Goal: Information Seeking & Learning: Learn about a topic

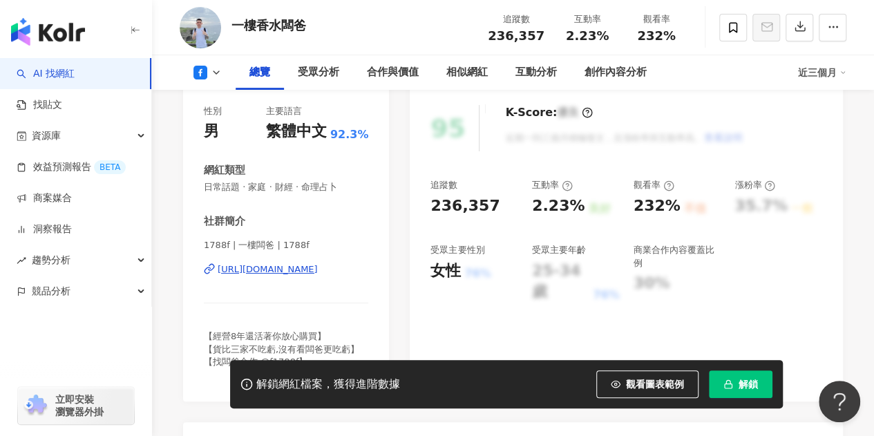
scroll to position [39, 0]
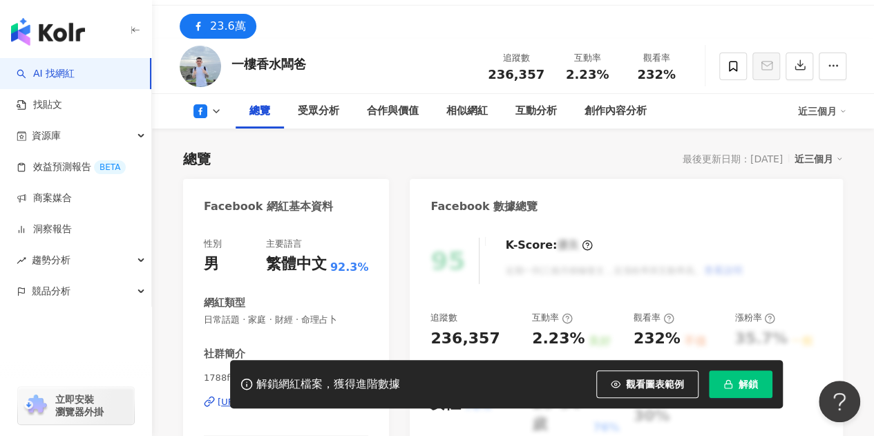
click at [450, 119] on div "相似網紅" at bounding box center [467, 111] width 69 height 35
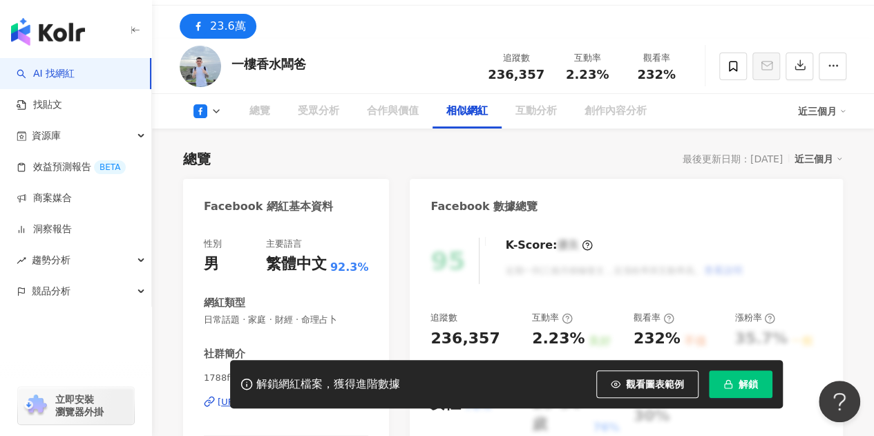
scroll to position [1938, 0]
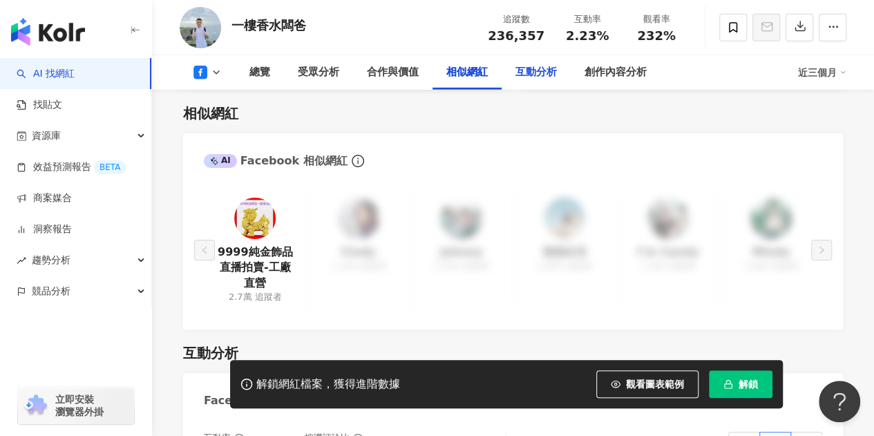
click at [524, 110] on div "相似網紅" at bounding box center [513, 113] width 660 height 19
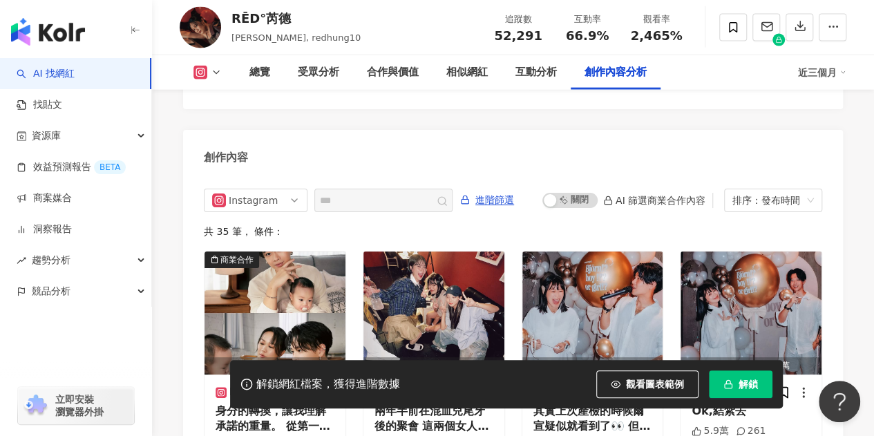
scroll to position [4202, 0]
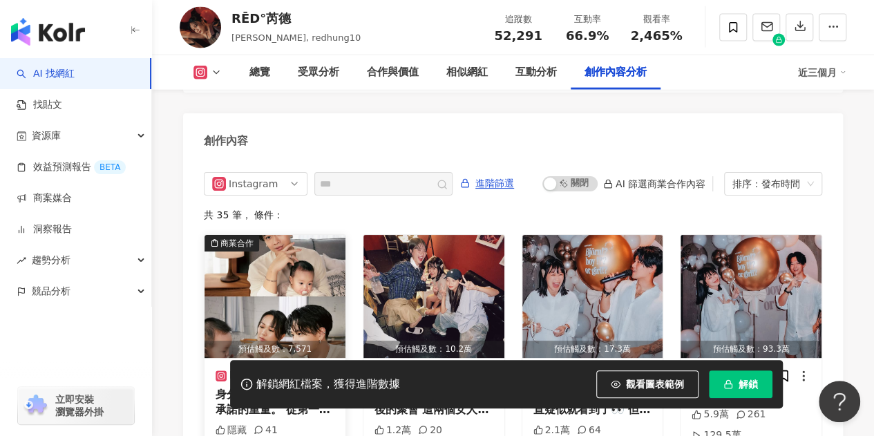
click at [288, 273] on img "button" at bounding box center [275, 296] width 141 height 123
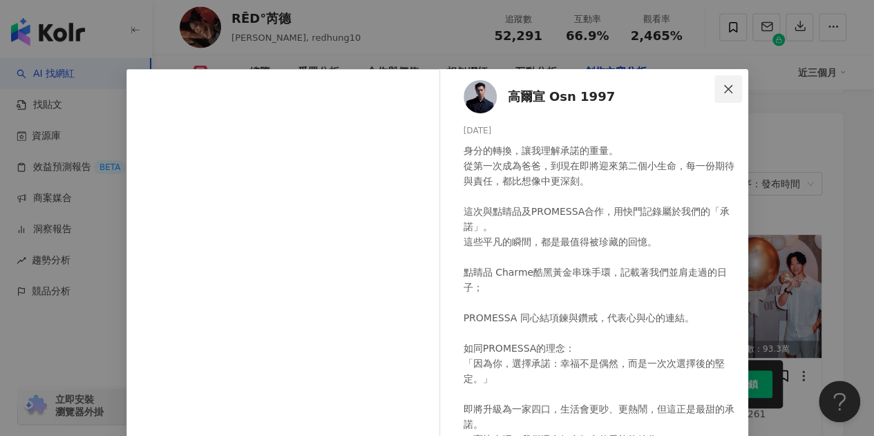
click at [726, 81] on button "Close" at bounding box center [729, 89] width 28 height 28
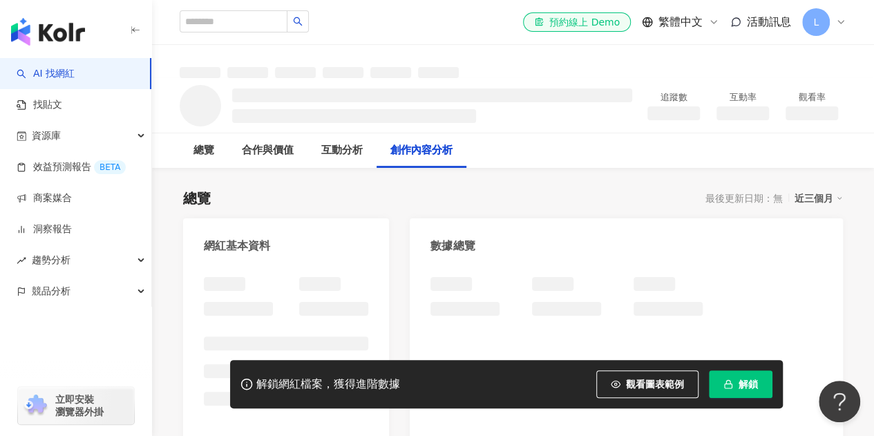
click at [17, 74] on link "AI 找網紅" at bounding box center [46, 74] width 58 height 14
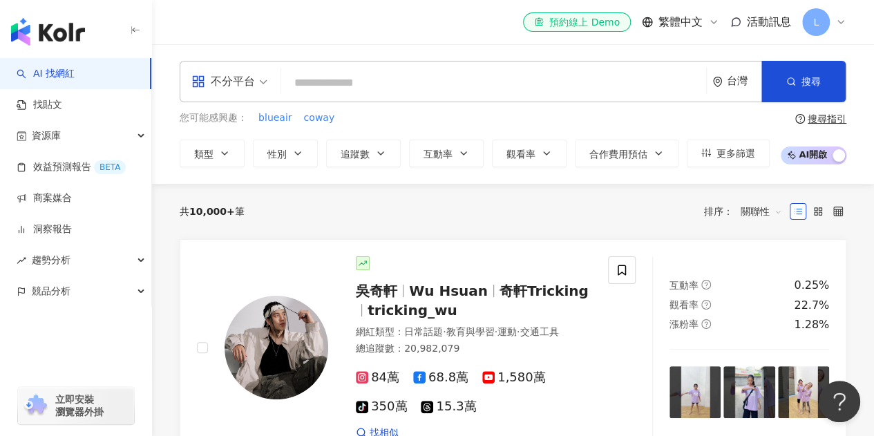
click at [469, 200] on div "共 10,000+ 筆 排序： 關聯性" at bounding box center [513, 211] width 667 height 22
click at [398, 223] on div "共 10,000+ 筆 排序： 關聯性" at bounding box center [513, 211] width 667 height 55
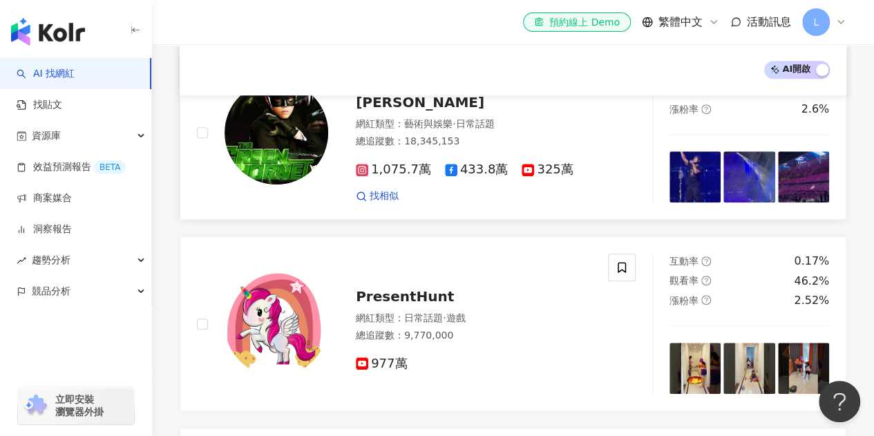
scroll to position [484, 0]
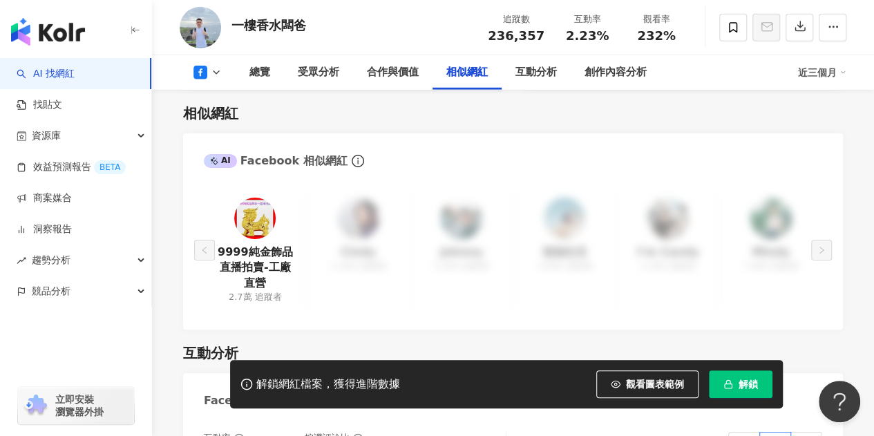
scroll to position [1938, 0]
